Goal: Find specific page/section: Find specific page/section

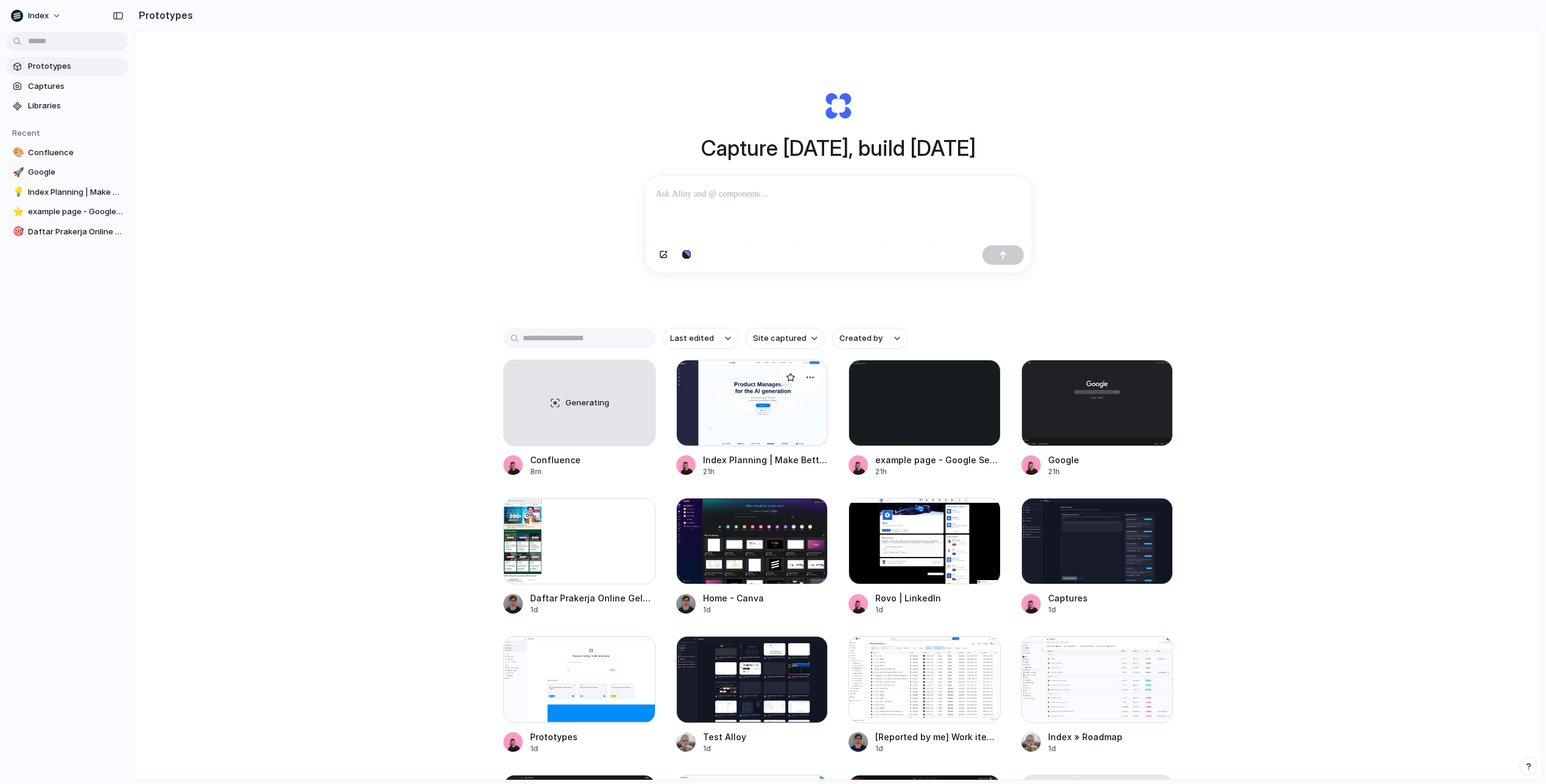
click at [750, 420] on div at bounding box center [752, 403] width 152 height 87
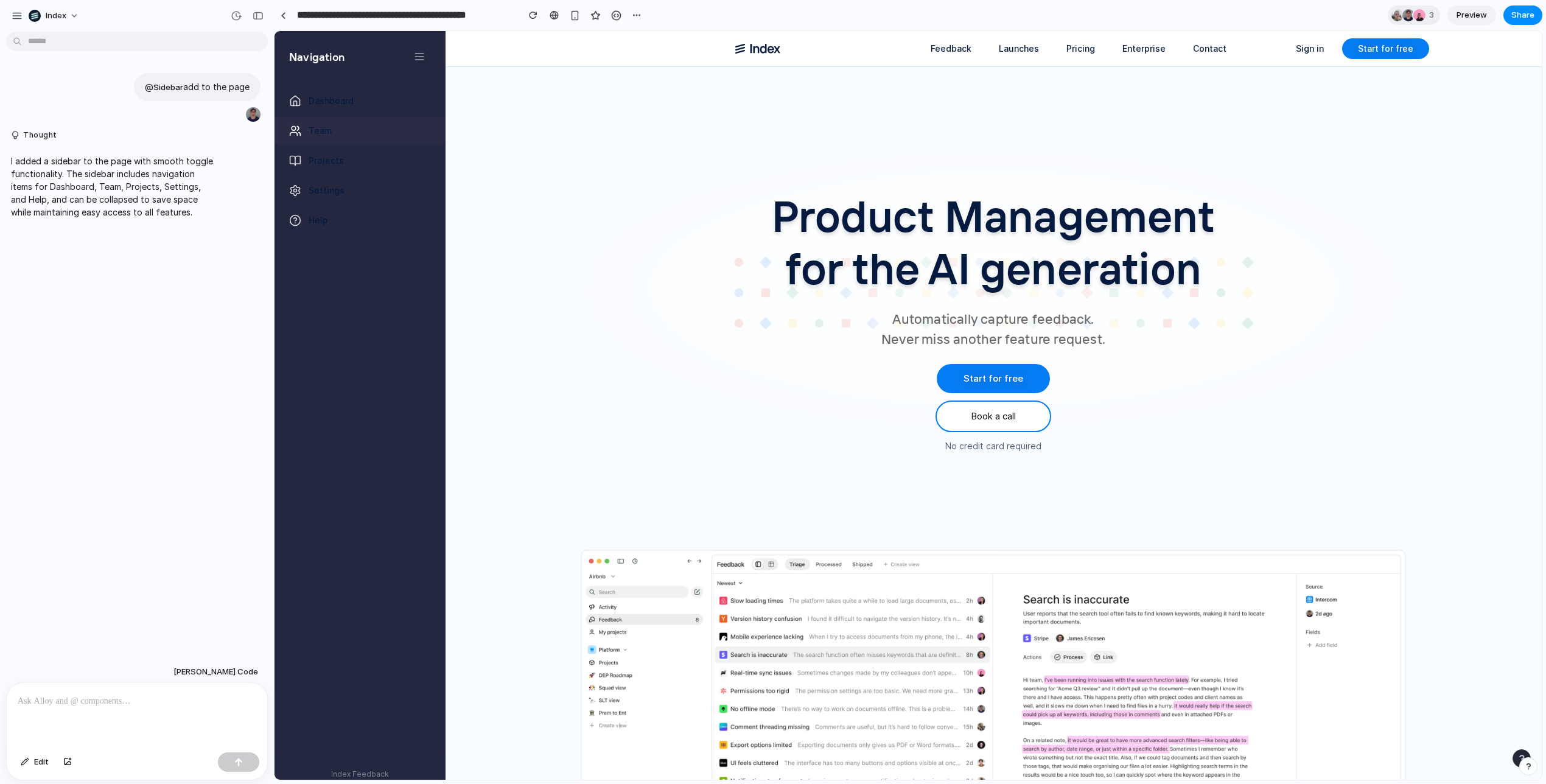
click at [323, 118] on link "Team" at bounding box center [360, 130] width 171 height 27
click at [324, 97] on span "Dashboard" at bounding box center [331, 101] width 45 height 13
click at [279, 14] on link at bounding box center [283, 15] width 19 height 19
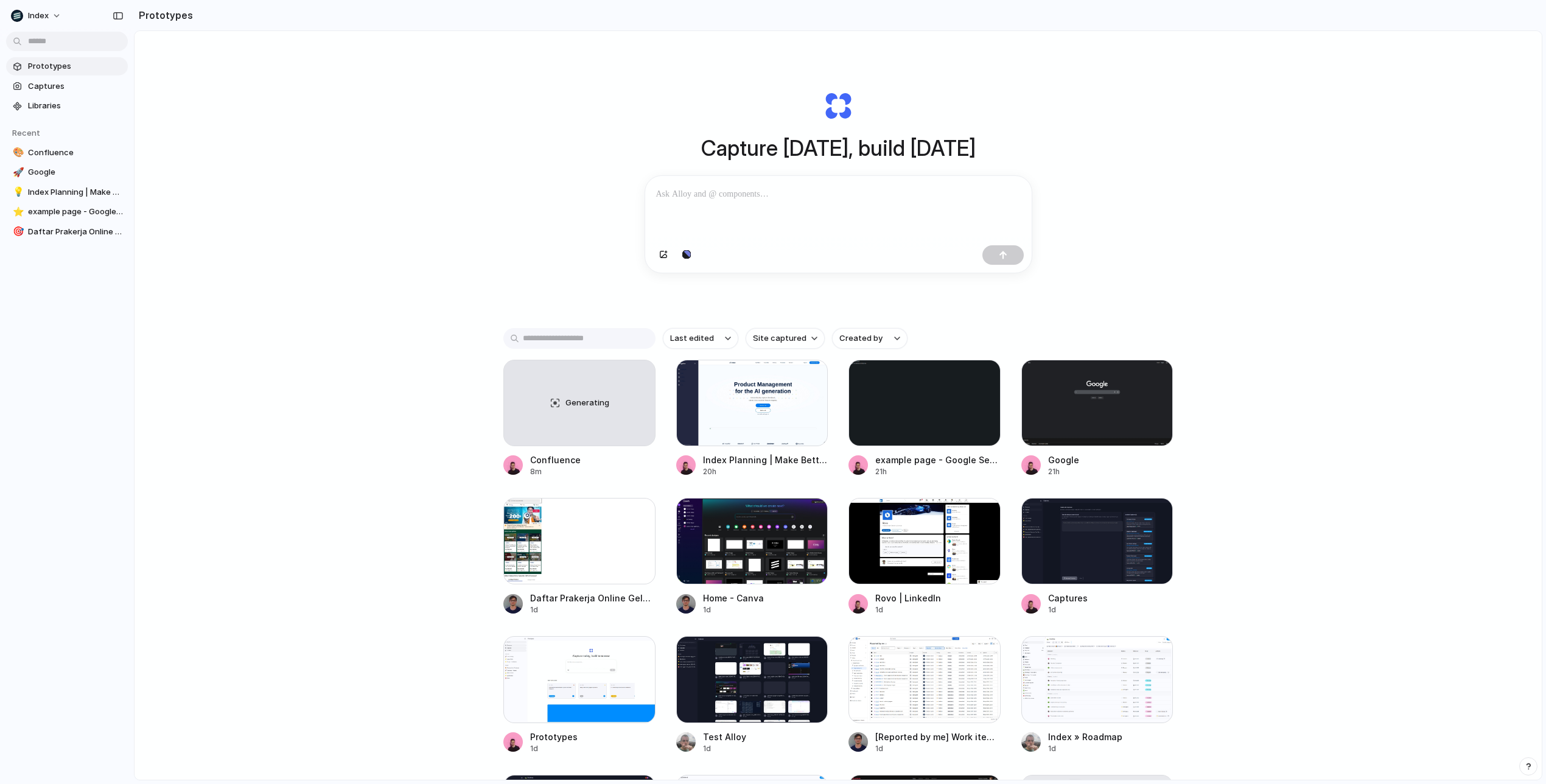
click at [467, 394] on div "Capture [DATE], build [DATE] Clone web app Clone screenshot Start from existing…" at bounding box center [838, 437] width 1408 height 813
drag, startPoint x: 790, startPoint y: 380, endPoint x: 796, endPoint y: 429, distance: 49.4
click at [796, 429] on div at bounding box center [752, 403] width 152 height 87
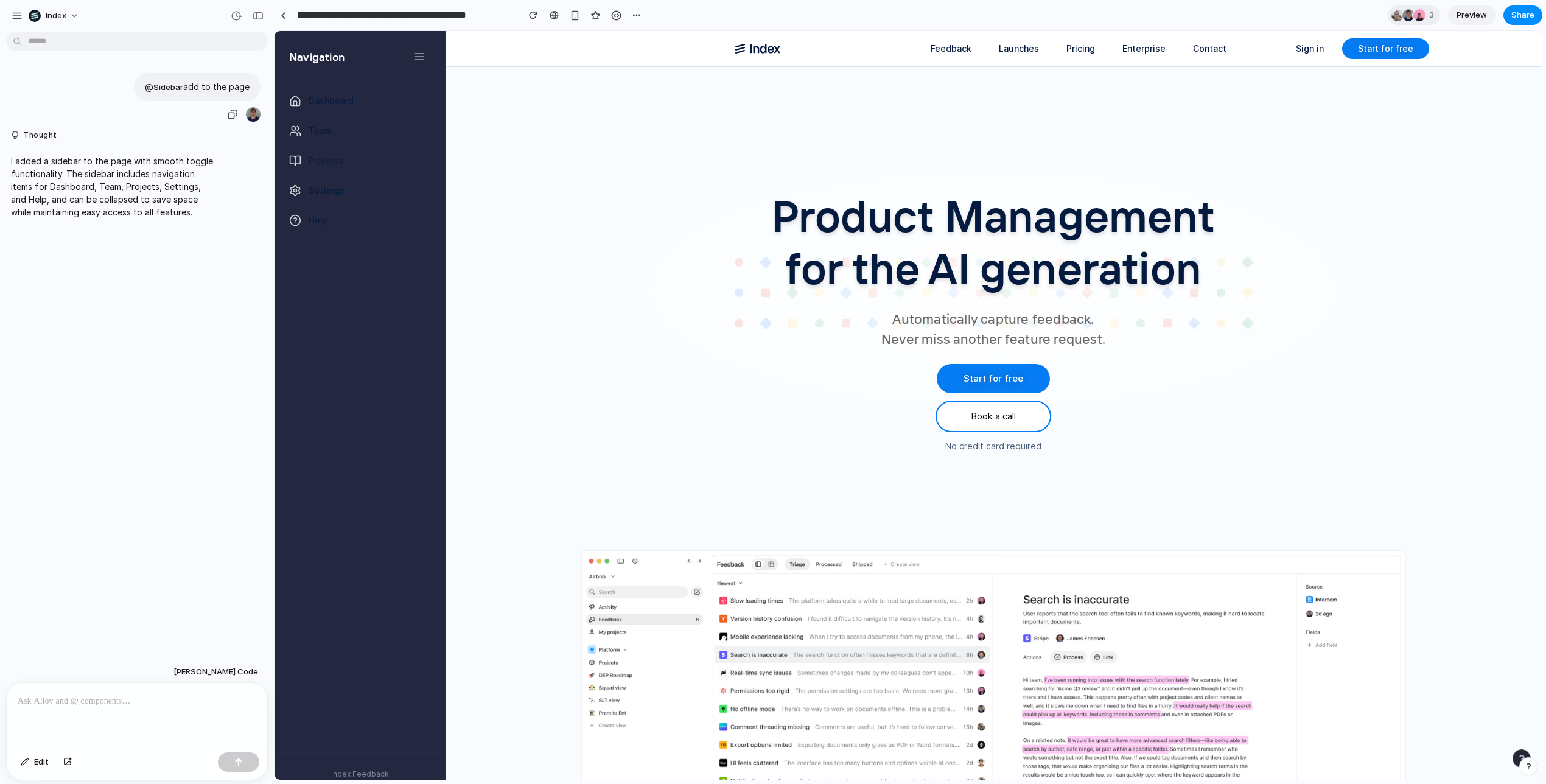
click at [152, 94] on div "@ Sidebar add to the page" at bounding box center [197, 87] width 126 height 28
click at [154, 89] on p "@ Sidebar add to the page" at bounding box center [197, 87] width 105 height 13
click at [285, 15] on div at bounding box center [283, 15] width 5 height 7
